Goal: Find specific page/section: Find specific page/section

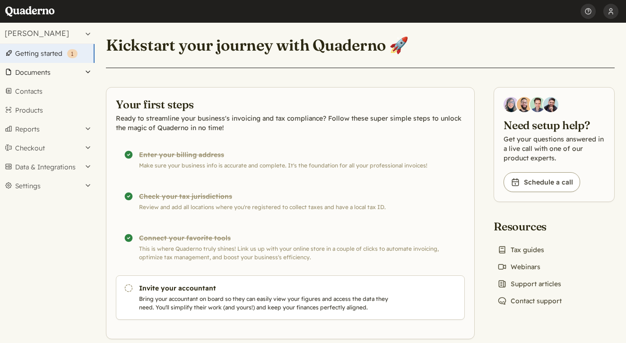
click at [30, 72] on button "Documents" at bounding box center [47, 72] width 94 height 19
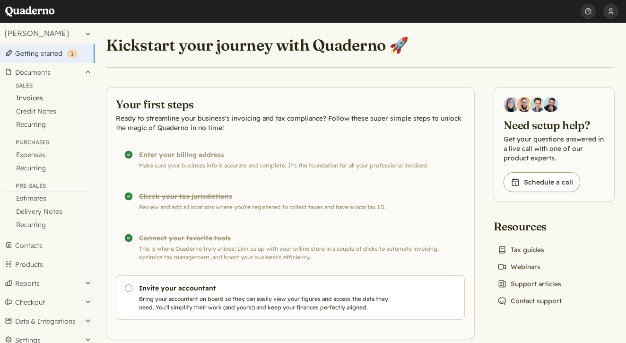
click at [33, 97] on link "Invoices" at bounding box center [47, 97] width 94 height 13
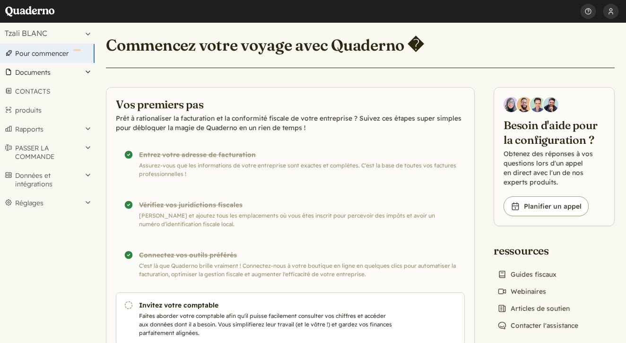
click at [40, 71] on button "Documents" at bounding box center [47, 72] width 94 height 19
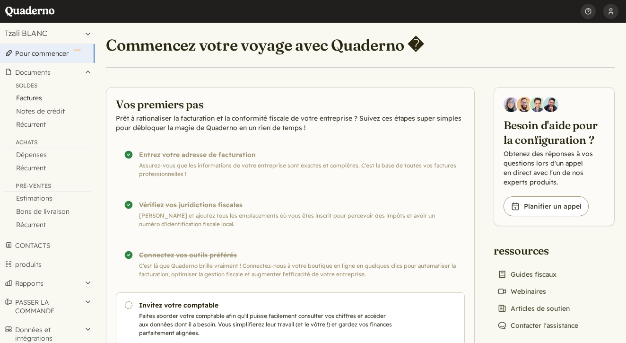
click at [36, 98] on link "Factures" at bounding box center [47, 97] width 94 height 13
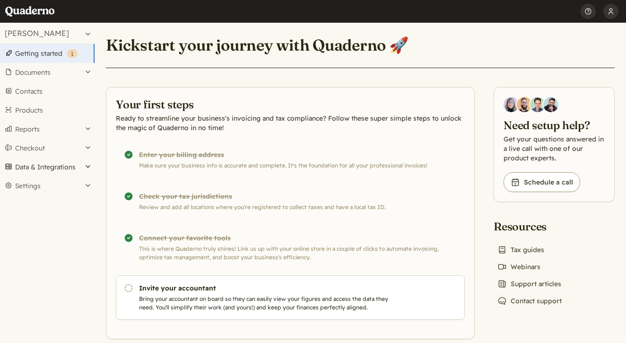
click at [66, 164] on button "Data & Integrations" at bounding box center [47, 166] width 94 height 19
click at [28, 74] on button "Documents" at bounding box center [47, 72] width 94 height 19
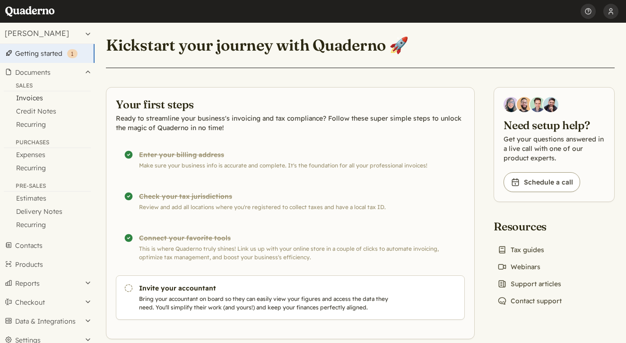
click at [34, 95] on link "Invoices" at bounding box center [47, 97] width 94 height 13
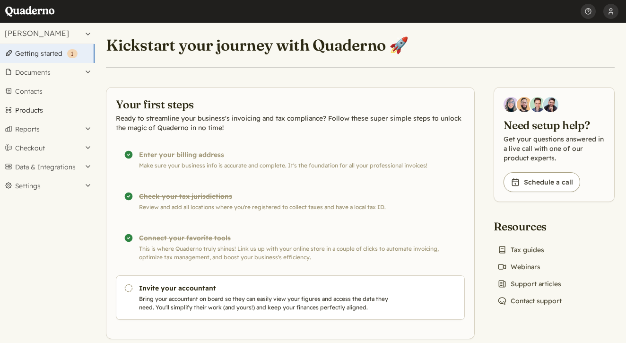
click at [37, 109] on link "Products" at bounding box center [47, 110] width 94 height 19
